Goal: Find specific fact: Find specific fact

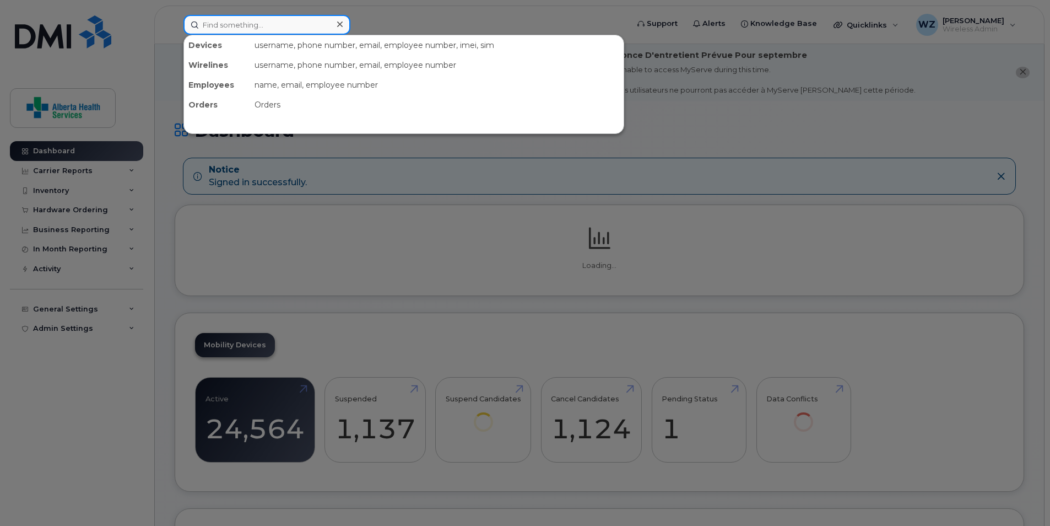
click at [255, 21] on input at bounding box center [266, 25] width 167 height 20
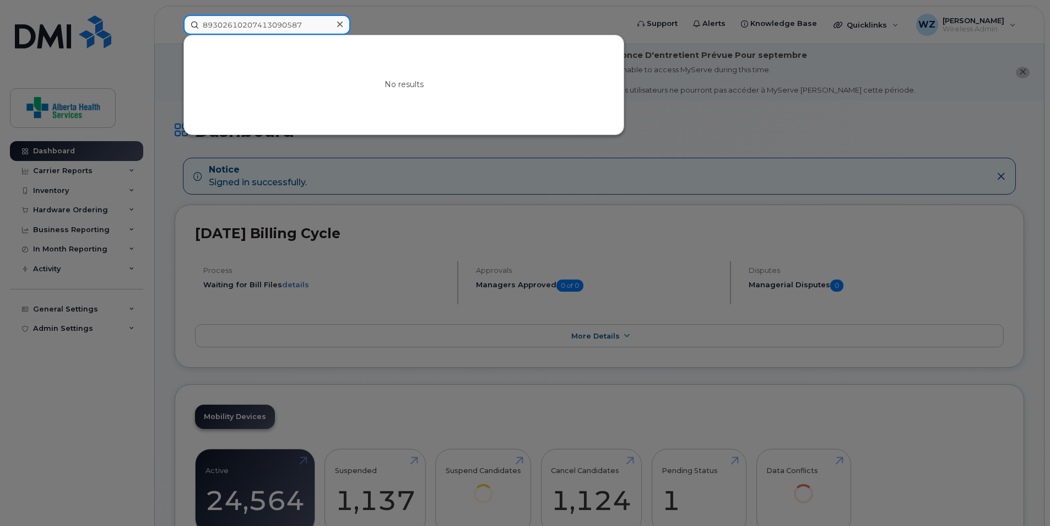
type input "89302610207413090587"
click at [338, 23] on icon at bounding box center [340, 24] width 6 height 6
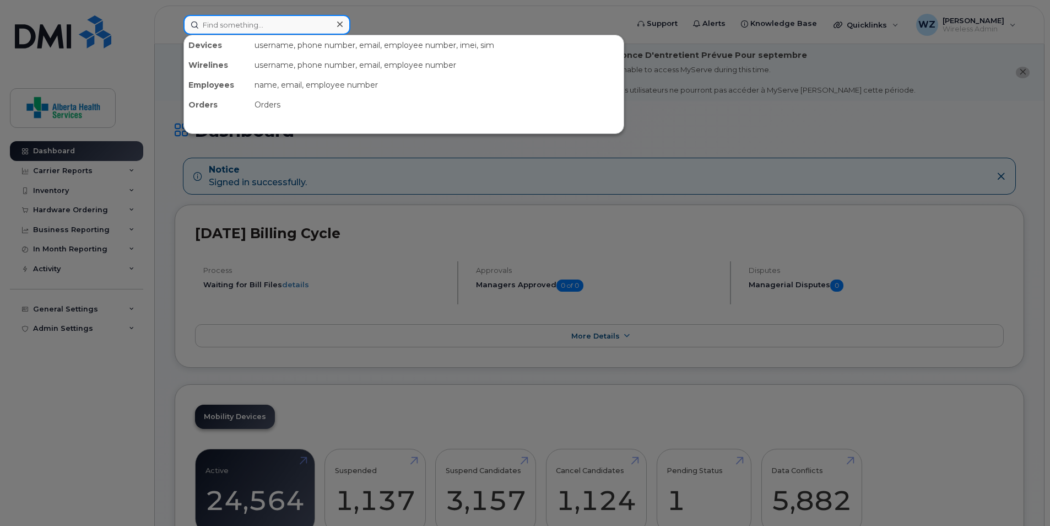
paste input "403-371-6114"
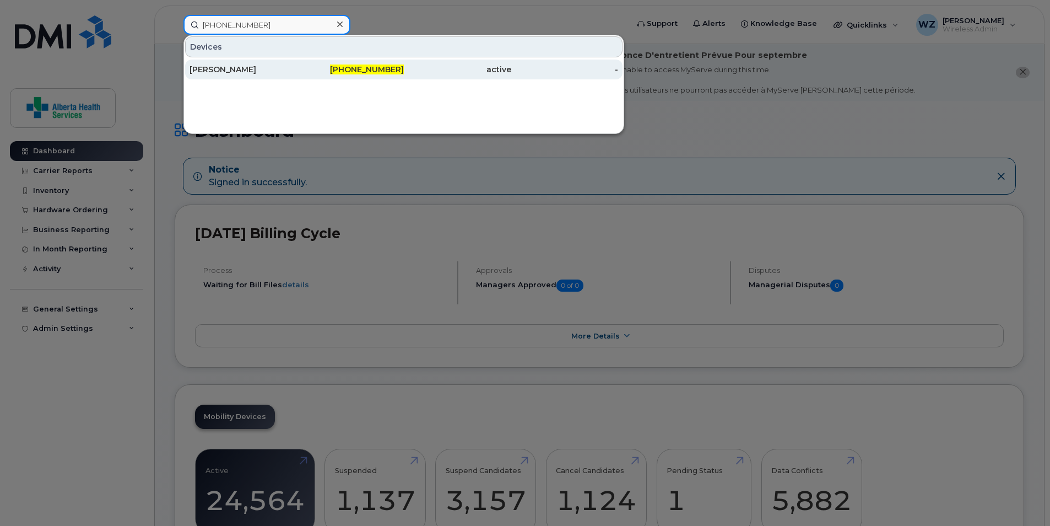
type input "403-371-6114"
click at [465, 68] on div "active" at bounding box center [457, 69] width 107 height 11
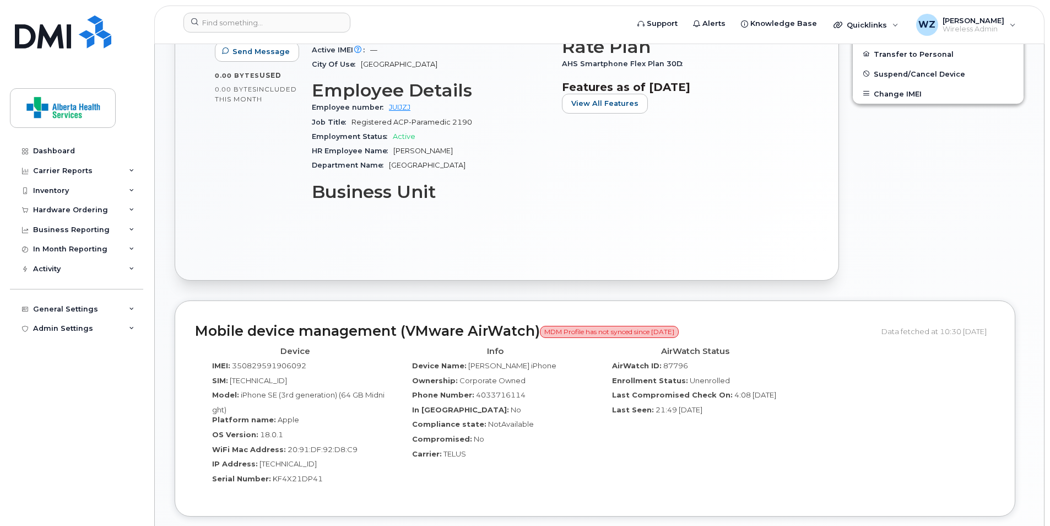
scroll to position [716, 0]
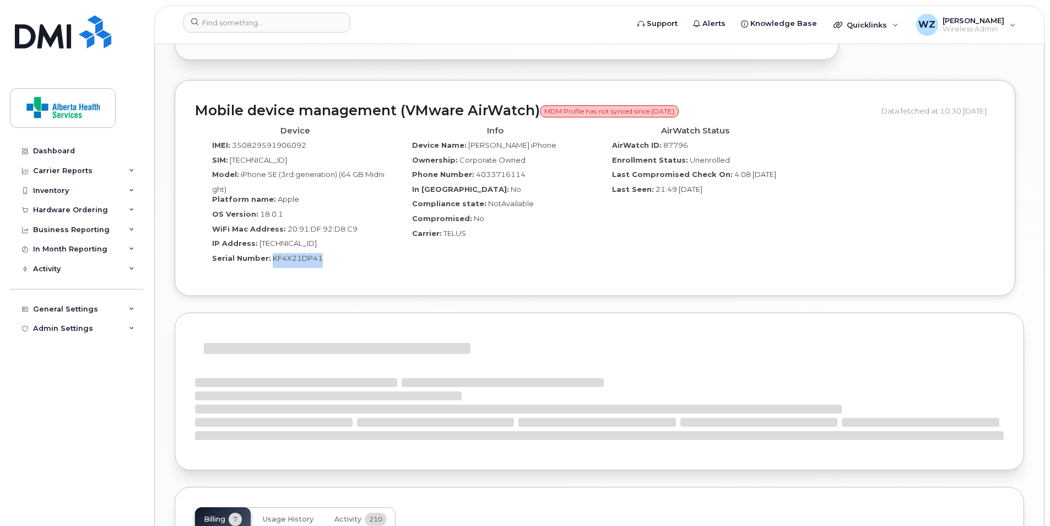
drag, startPoint x: 322, startPoint y: 259, endPoint x: 269, endPoint y: 259, distance: 52.9
click at [269, 259] on div "Serial Number: KF4X21DP41" at bounding box center [294, 260] width 183 height 15
drag, startPoint x: 269, startPoint y: 259, endPoint x: 290, endPoint y: 259, distance: 20.9
copy span "KF4X21DP41"
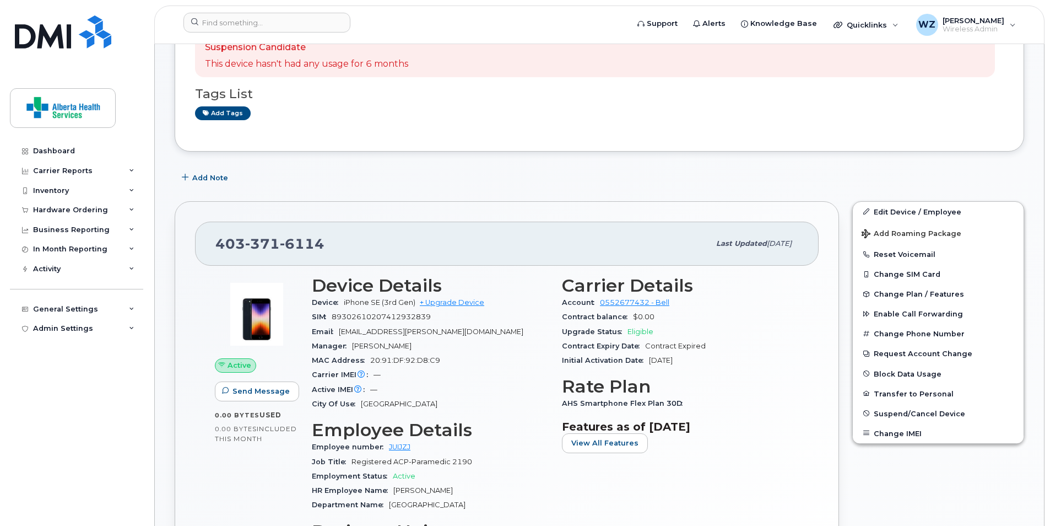
scroll to position [0, 0]
